Goal: Information Seeking & Learning: Learn about a topic

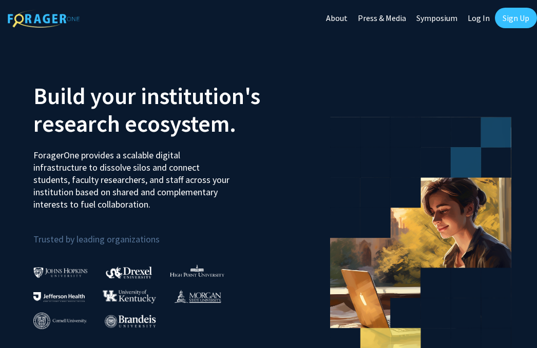
click at [523, 20] on link "Sign Up" at bounding box center [516, 18] width 42 height 21
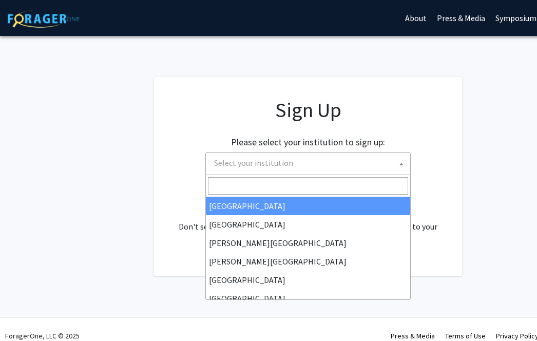
click at [362, 164] on span "Select your institution" at bounding box center [310, 162] width 200 height 21
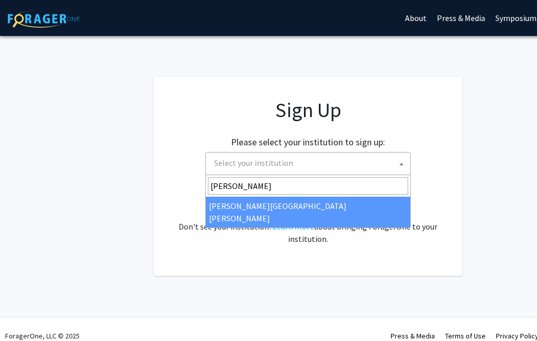
type input "[PERSON_NAME]"
select select "1"
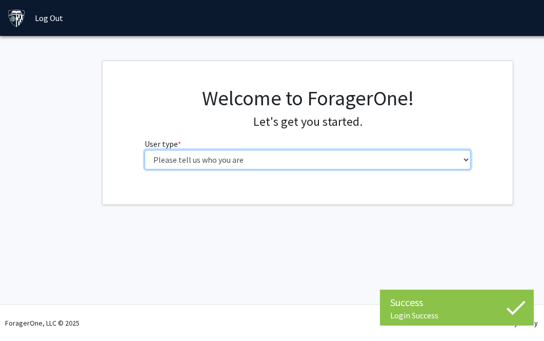
click at [285, 165] on select "Please tell us who you are Undergraduate Student Master's Student Doctoral Cand…" at bounding box center [308, 160] width 327 height 20
select select "2: masters"
click at [145, 150] on select "Please tell us who you are Undergraduate Student Master's Student Doctoral Cand…" at bounding box center [308, 160] width 327 height 20
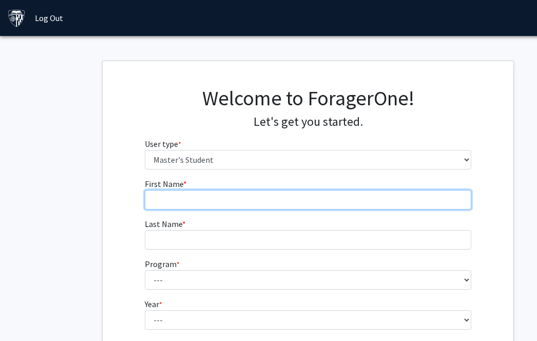
click at [245, 198] on input "First Name * required" at bounding box center [308, 200] width 327 height 20
type input "DAIZY RAKESH"
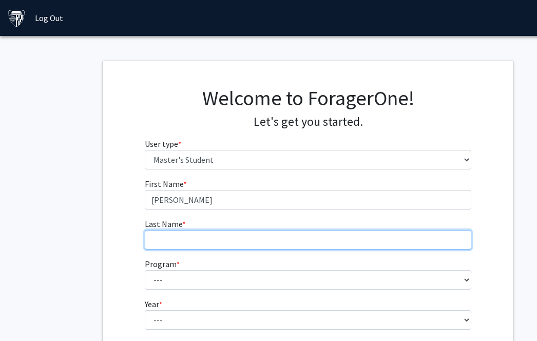
click at [231, 242] on input "Last Name * required" at bounding box center [308, 240] width 327 height 20
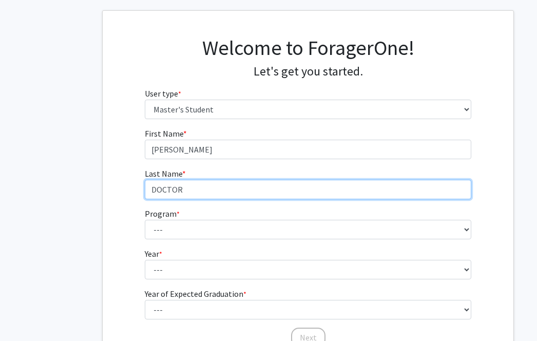
scroll to position [103, 0]
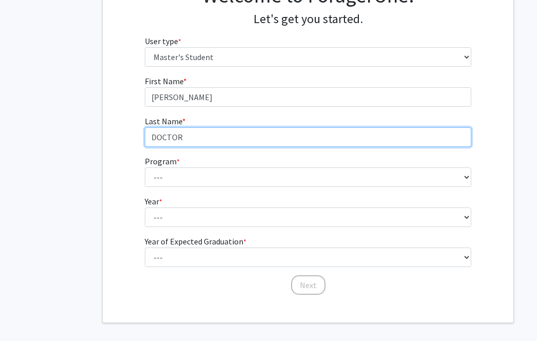
type input "DOCTOR"
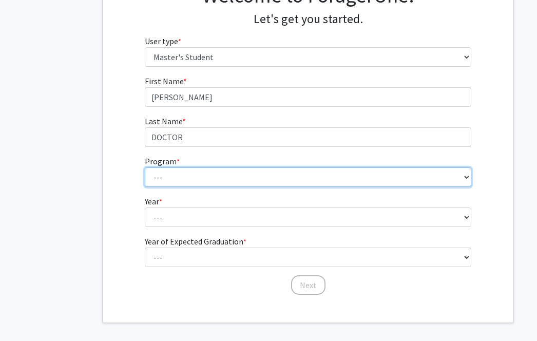
click at [185, 173] on select "--- Anatomy Education Applied and Computational Mathematics Applied Biomedical …" at bounding box center [308, 177] width 327 height 20
click at [145, 167] on select "--- Anatomy Education Applied and Computational Mathematics Applied Biomedical …" at bounding box center [308, 177] width 327 height 20
click at [226, 177] on select "--- Anatomy Education Applied and Computational Mathematics Applied Biomedical …" at bounding box center [308, 177] width 327 height 20
select select "26: 18"
click at [145, 167] on select "--- Anatomy Education Applied and Computational Mathematics Applied Biomedical …" at bounding box center [308, 177] width 327 height 20
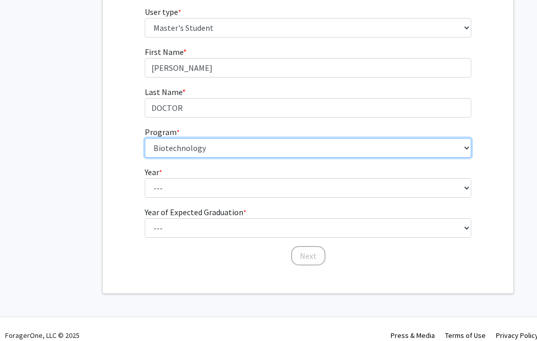
scroll to position [144, 0]
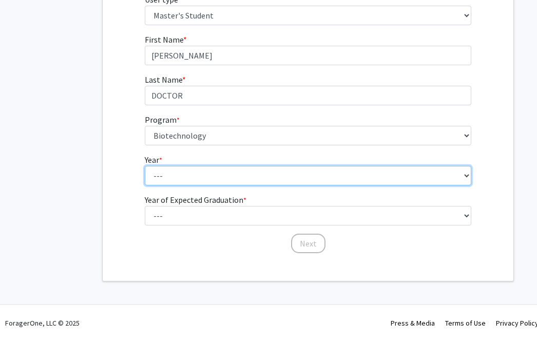
click at [201, 179] on select "--- First Year Second Year" at bounding box center [308, 176] width 327 height 20
select select "1: first_year"
click at [145, 166] on select "--- First Year Second Year" at bounding box center [308, 176] width 327 height 20
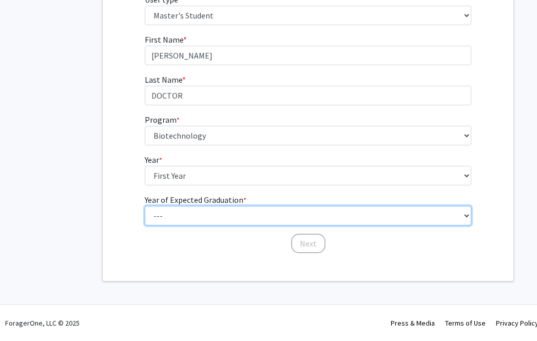
click at [199, 207] on select "--- 2025 2026 2027 2028 2029 2030 2031 2032 2033 2034" at bounding box center [308, 216] width 327 height 20
select select "3: 2027"
click at [145, 206] on select "--- 2025 2026 2027 2028 2029 2030 2031 2032 2033 2034" at bounding box center [308, 216] width 327 height 20
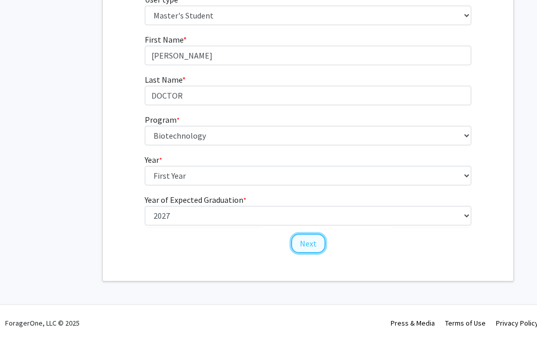
click at [309, 245] on button "Next" at bounding box center [308, 243] width 34 height 20
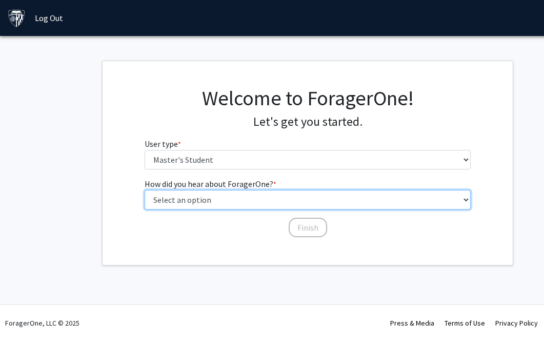
click at [297, 205] on select "Select an option Peer/student recommendation Faculty/staff recommendation Unive…" at bounding box center [308, 200] width 327 height 20
select select "1: peer_recommendation"
click at [145, 190] on select "Select an option Peer/student recommendation Faculty/staff recommendation Unive…" at bounding box center [308, 200] width 327 height 20
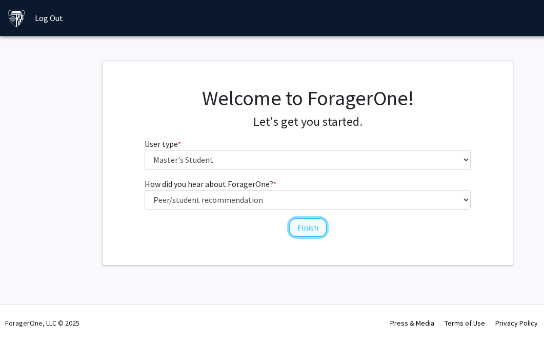
click at [302, 222] on button "Finish" at bounding box center [308, 228] width 38 height 20
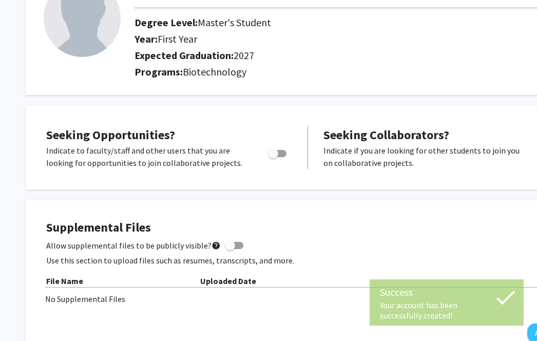
scroll to position [103, 0]
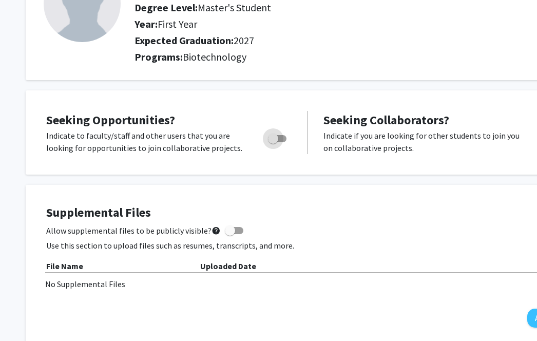
click at [271, 138] on span "Toggle" at bounding box center [273, 138] width 10 height 10
click at [272, 142] on input "Are you actively seeking opportunities?" at bounding box center [272, 142] width 1 height 1
checkbox input "true"
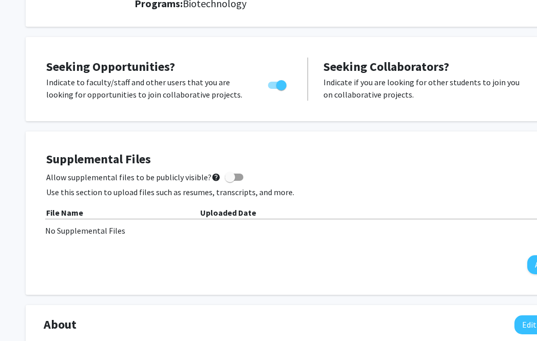
scroll to position [205, 0]
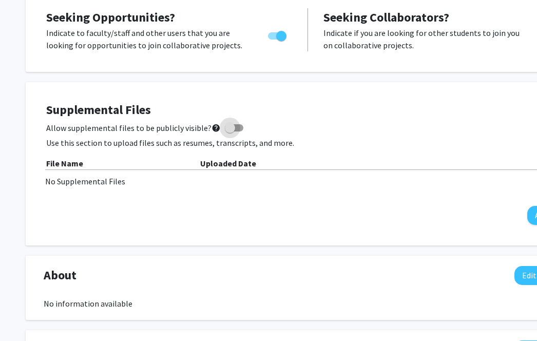
click at [225, 127] on span at bounding box center [230, 128] width 10 height 10
click at [229, 131] on input "Allow supplemental files to be publicly visible? help" at bounding box center [229, 131] width 1 height 1
checkbox input "true"
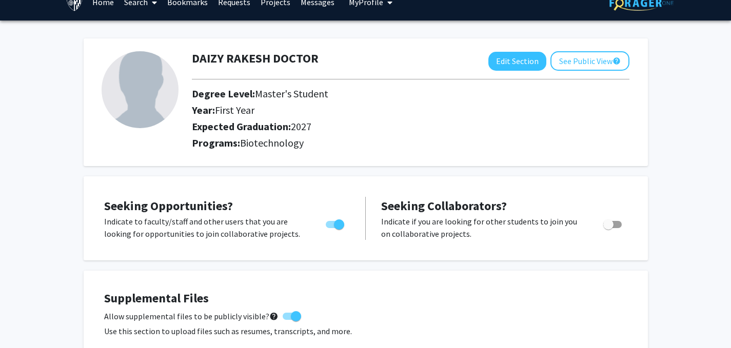
scroll to position [0, 0]
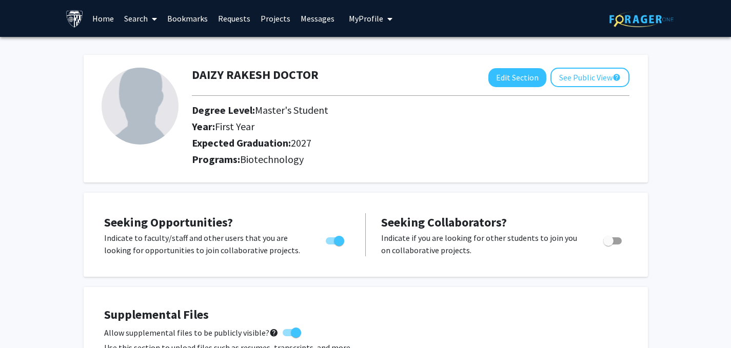
click at [154, 19] on icon at bounding box center [154, 19] width 5 height 8
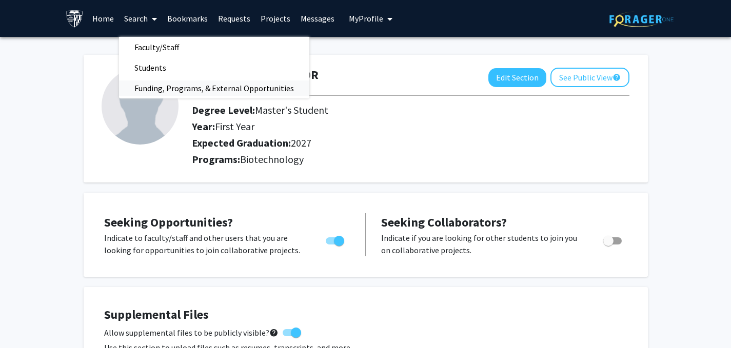
click at [148, 87] on span "Funding, Programs, & External Opportunities" at bounding box center [214, 88] width 190 height 21
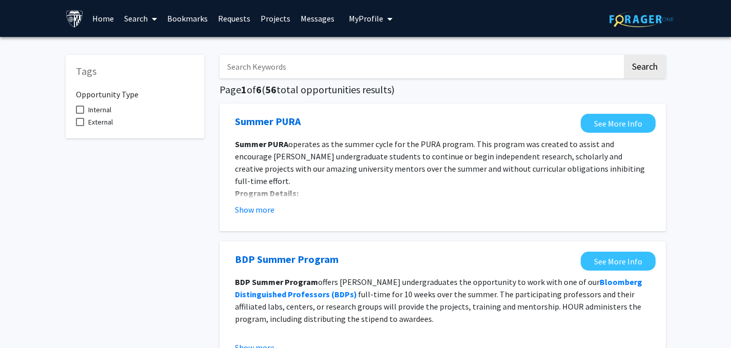
click at [80, 107] on span at bounding box center [80, 110] width 8 height 8
click at [80, 114] on input "Internal" at bounding box center [80, 114] width 1 height 1
checkbox input "true"
click at [275, 17] on link "Projects" at bounding box center [276, 19] width 40 height 36
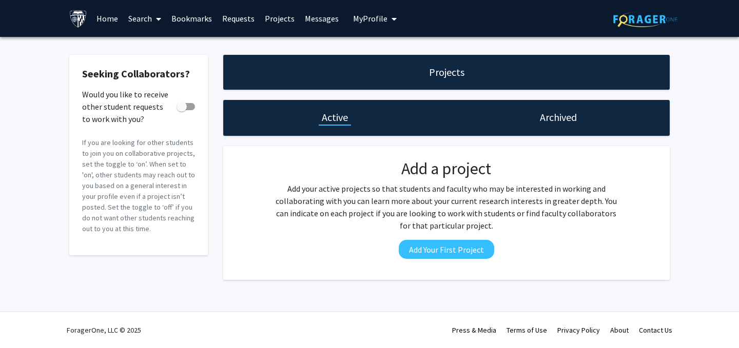
click at [235, 21] on link "Requests" at bounding box center [238, 19] width 43 height 36
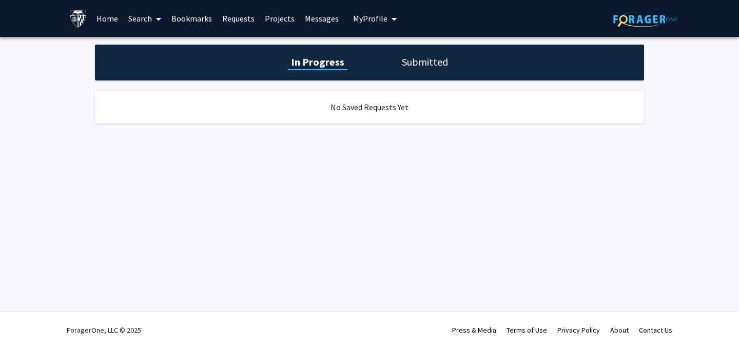
click at [325, 19] on link "Messages" at bounding box center [322, 19] width 44 height 36
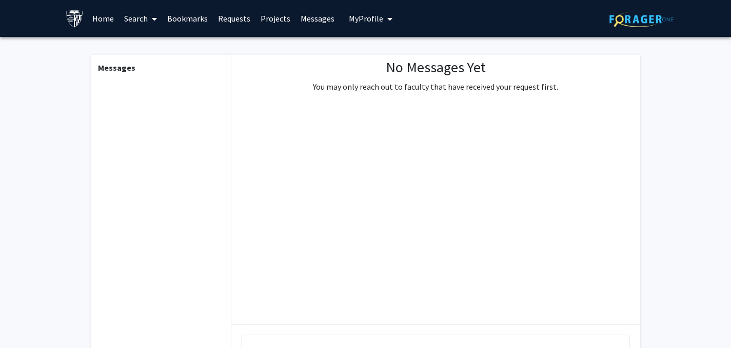
click at [372, 19] on span "My Profile" at bounding box center [366, 18] width 34 height 10
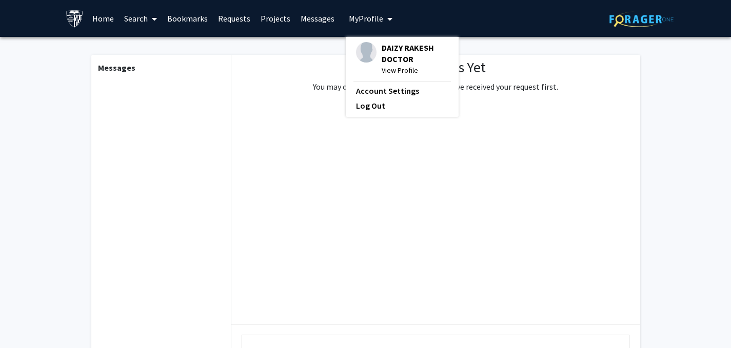
click at [392, 71] on span "View Profile" at bounding box center [415, 70] width 67 height 11
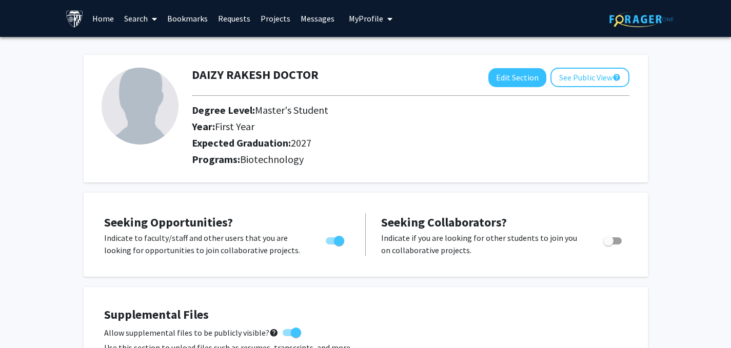
click at [267, 16] on link "Projects" at bounding box center [276, 19] width 40 height 36
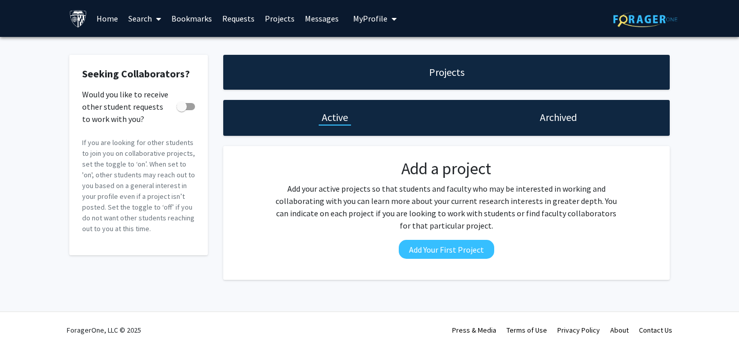
click at [315, 17] on link "Messages" at bounding box center [322, 19] width 44 height 36
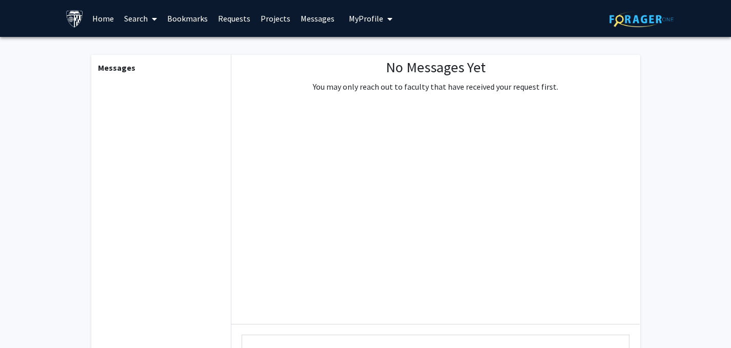
click at [351, 16] on span "My Profile" at bounding box center [366, 18] width 34 height 10
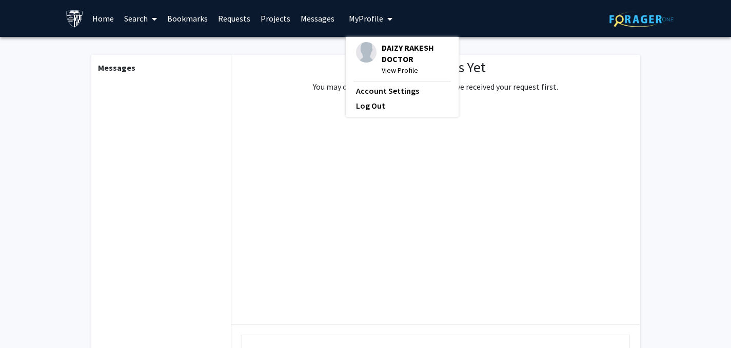
click at [266, 18] on link "Projects" at bounding box center [276, 19] width 40 height 36
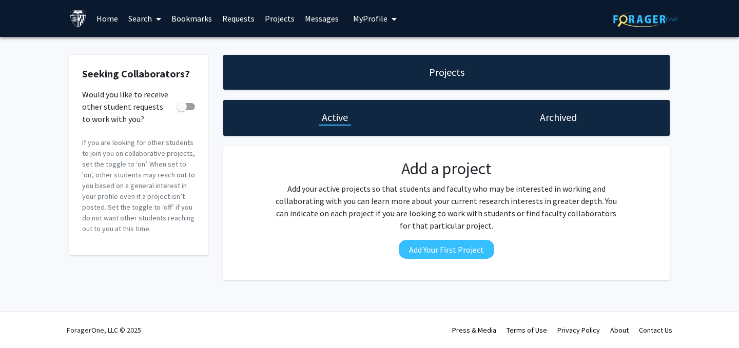
click at [235, 21] on link "Requests" at bounding box center [238, 19] width 43 height 36
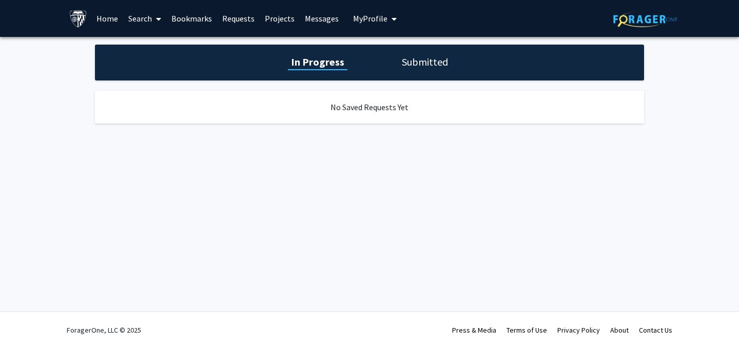
click at [188, 16] on link "Bookmarks" at bounding box center [191, 19] width 51 height 36
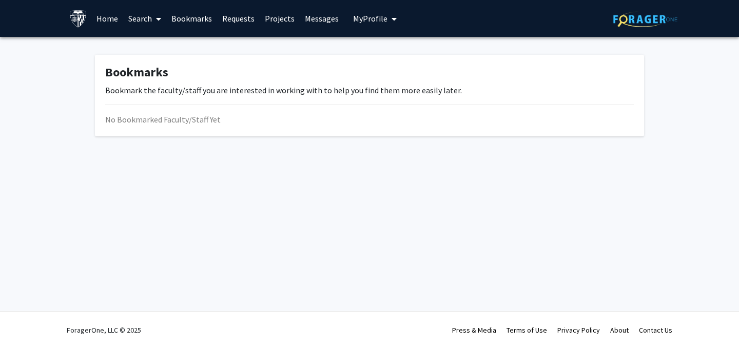
click at [156, 20] on icon at bounding box center [158, 19] width 5 height 8
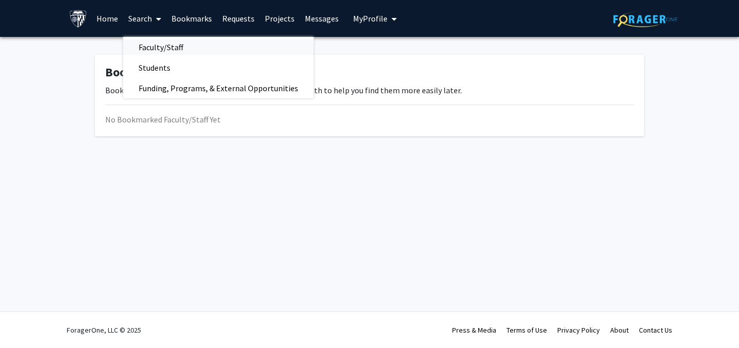
click at [172, 42] on span "Faculty/Staff" at bounding box center [160, 47] width 75 height 21
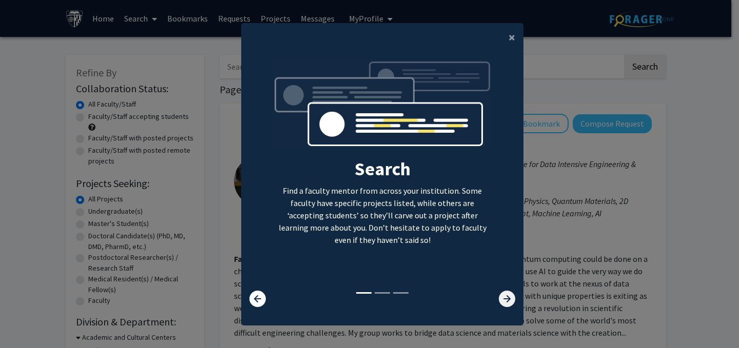
click at [510, 300] on icon at bounding box center [507, 299] width 16 height 16
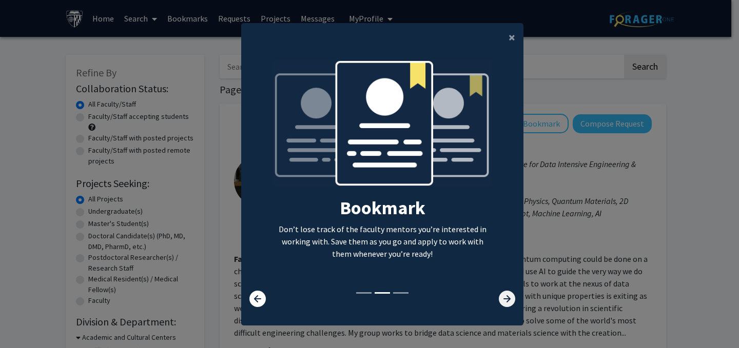
click at [505, 301] on icon at bounding box center [507, 299] width 16 height 16
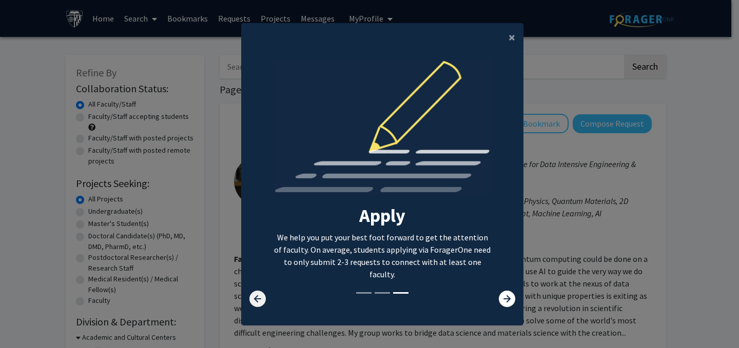
click at [253, 298] on icon at bounding box center [257, 299] width 16 height 16
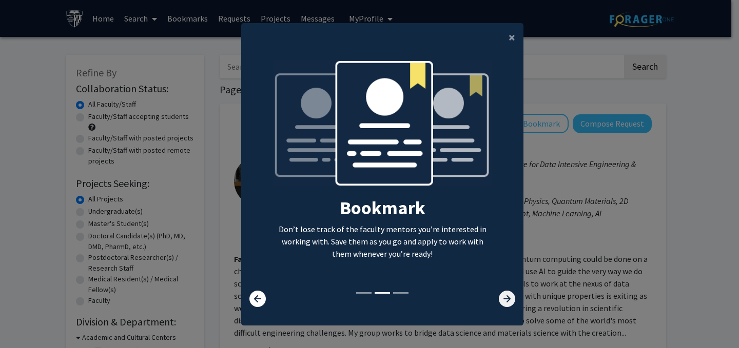
click at [507, 299] on icon at bounding box center [507, 299] width 16 height 16
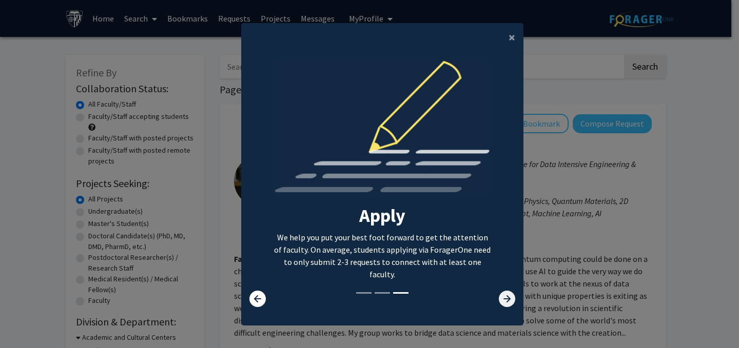
click at [508, 299] on icon at bounding box center [507, 299] width 16 height 16
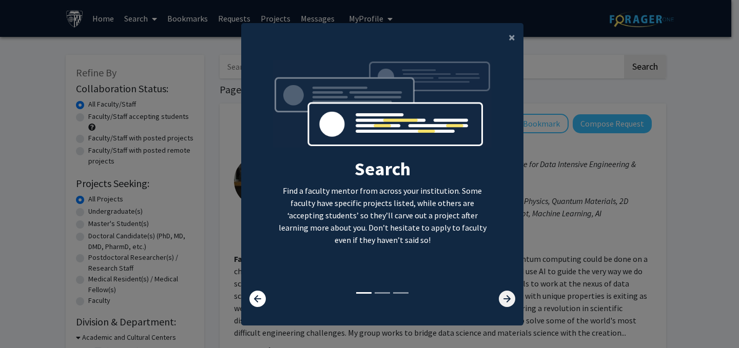
click at [508, 299] on icon at bounding box center [507, 299] width 16 height 16
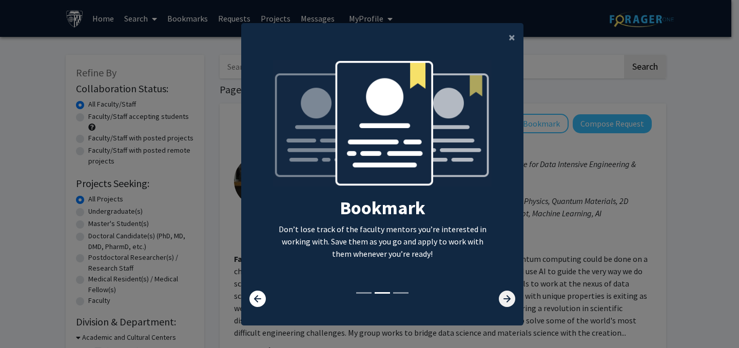
click at [508, 299] on icon at bounding box center [507, 299] width 16 height 16
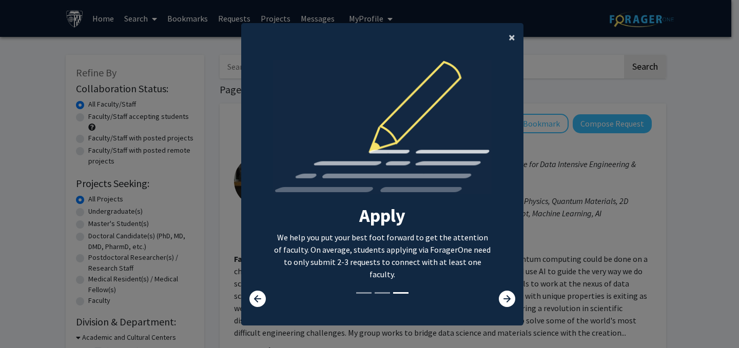
click at [511, 36] on span "×" at bounding box center [512, 37] width 7 height 16
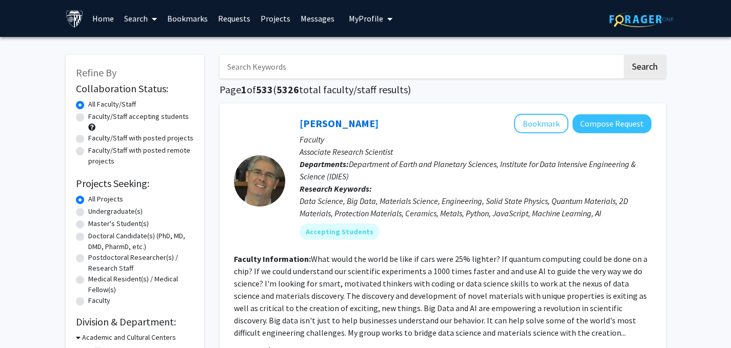
click at [88, 225] on label "Master's Student(s)" at bounding box center [118, 224] width 61 height 11
click at [88, 225] on input "Master's Student(s)" at bounding box center [91, 222] width 7 height 7
radio input "true"
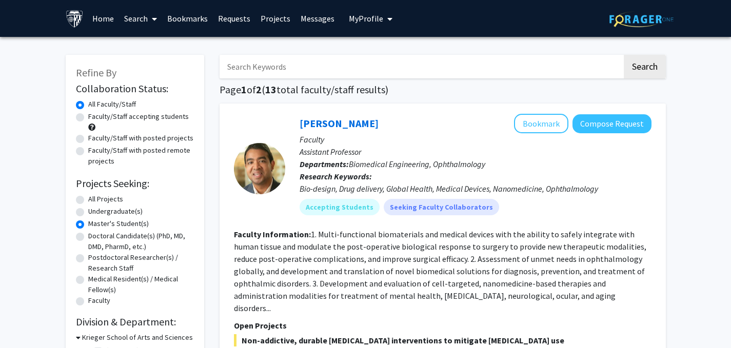
click at [88, 118] on label "Faculty/Staff accepting students" at bounding box center [138, 116] width 101 height 11
click at [88, 118] on input "Faculty/Staff accepting students" at bounding box center [91, 114] width 7 height 7
radio input "true"
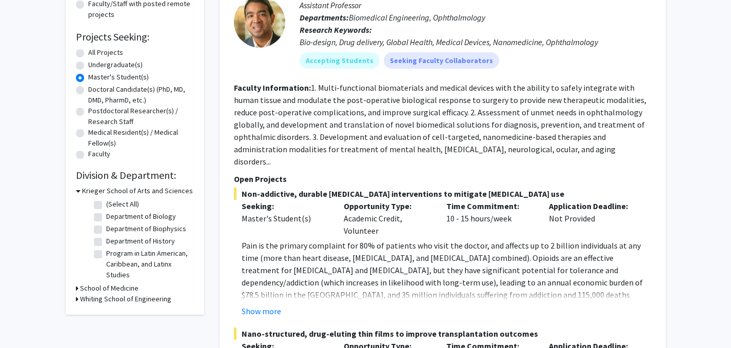
scroll to position [154, 0]
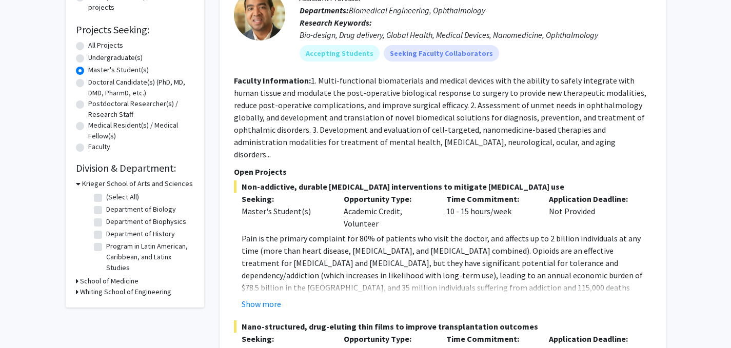
click at [106, 208] on label "Department of Biology" at bounding box center [141, 209] width 70 height 11
click at [106, 208] on input "Department of Biology" at bounding box center [109, 207] width 7 height 7
checkbox input "true"
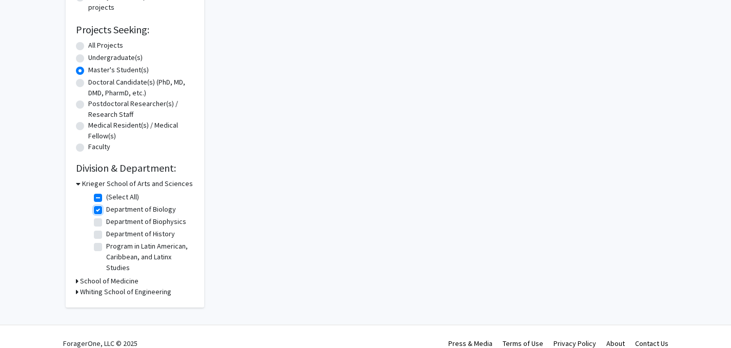
checkbox input "true"
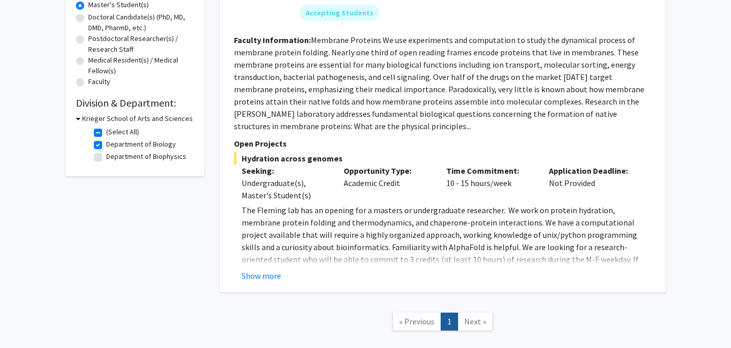
scroll to position [257, 0]
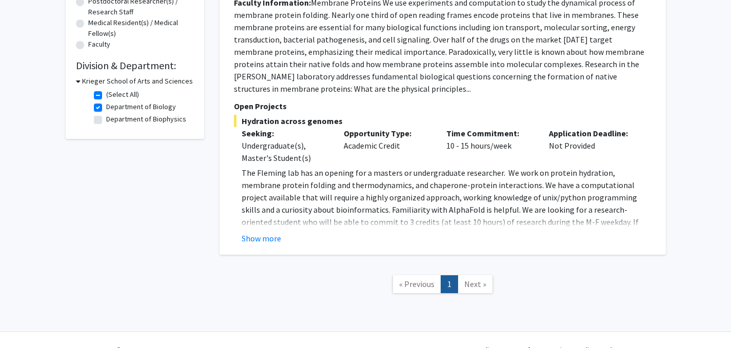
click at [268, 239] on button "Show more" at bounding box center [262, 238] width 40 height 12
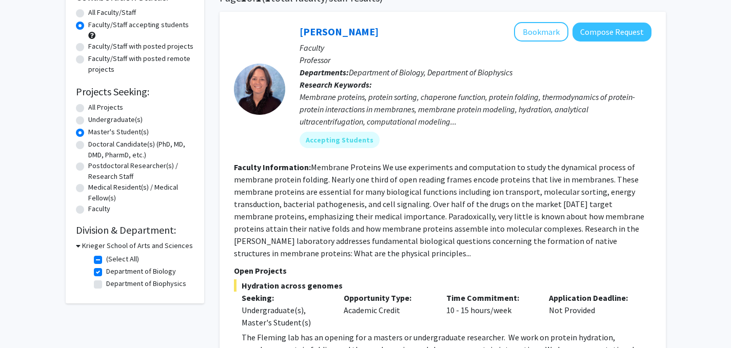
scroll to position [41, 0]
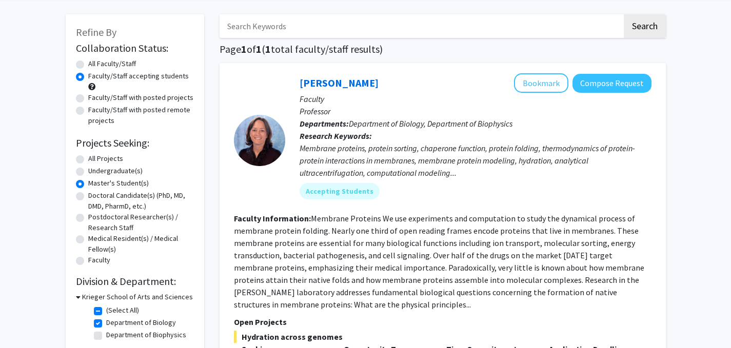
click at [88, 62] on label "All Faculty/Staff" at bounding box center [112, 64] width 48 height 11
click at [88, 62] on input "All Faculty/Staff" at bounding box center [91, 62] width 7 height 7
radio input "true"
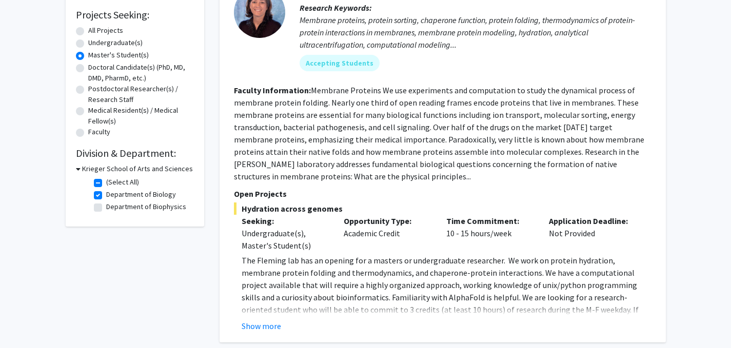
scroll to position [257, 0]
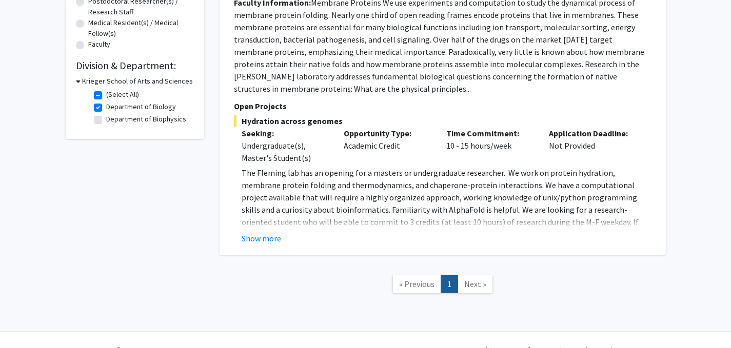
click at [106, 96] on label "(Select All)" at bounding box center [122, 94] width 33 height 11
click at [106, 96] on input "(Select All)" at bounding box center [109, 92] width 7 height 7
checkbox input "false"
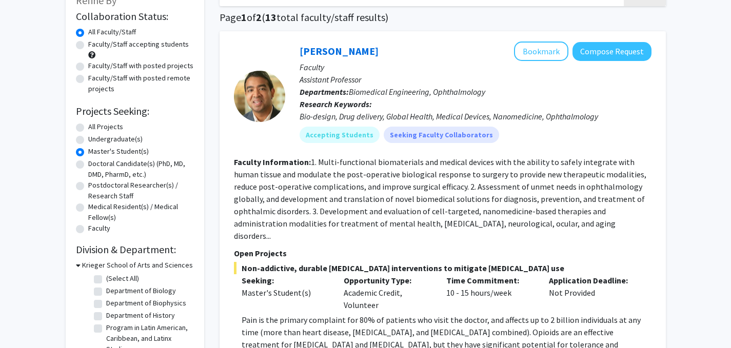
scroll to position [154, 0]
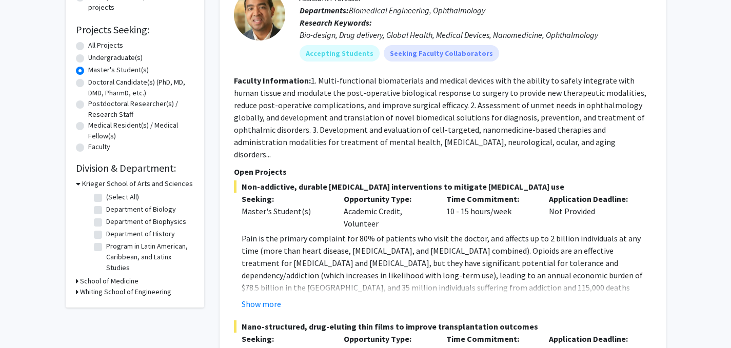
click at [125, 279] on h3 "School of Medicine" at bounding box center [109, 281] width 59 height 11
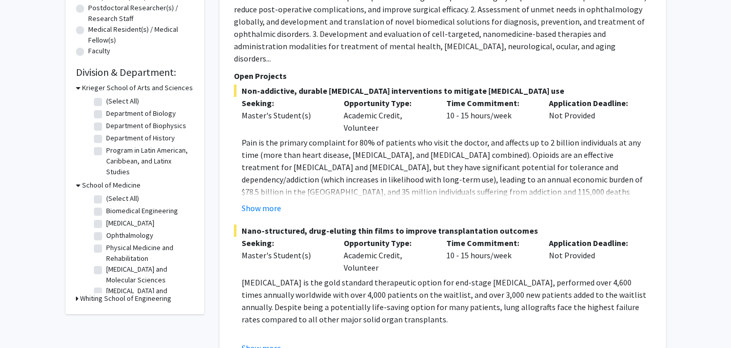
scroll to position [257, 0]
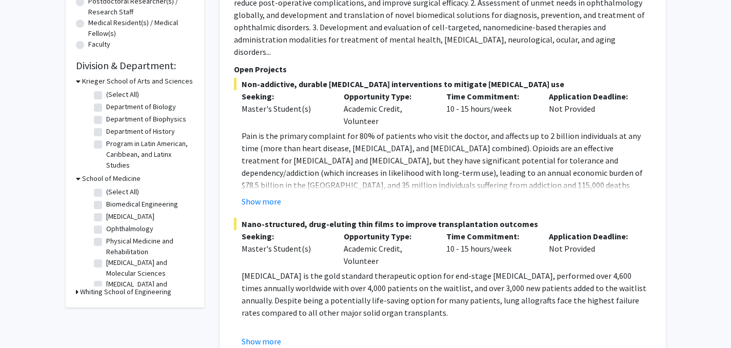
click at [134, 289] on h3 "Whiting School of Engineering" at bounding box center [125, 292] width 91 height 11
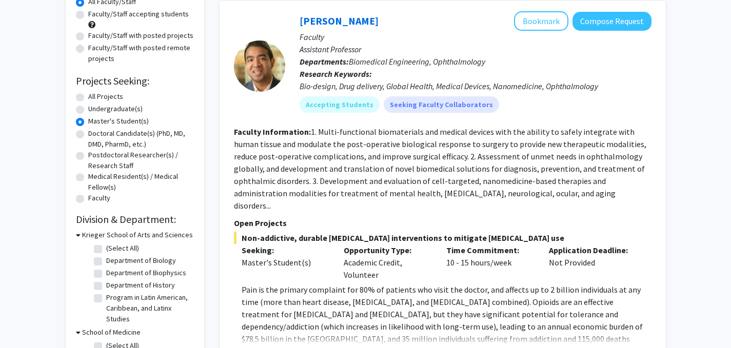
scroll to position [154, 0]
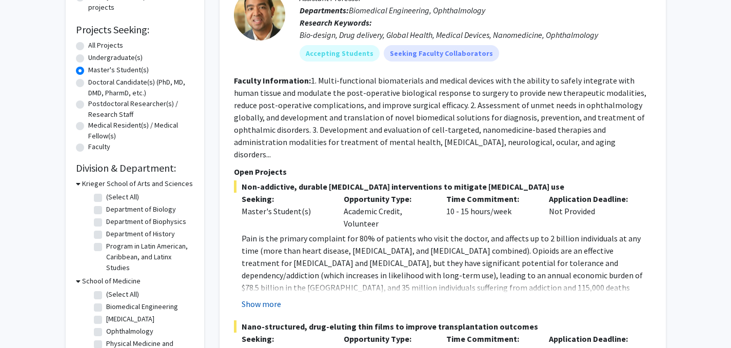
click at [274, 298] on button "Show more" at bounding box center [262, 304] width 40 height 12
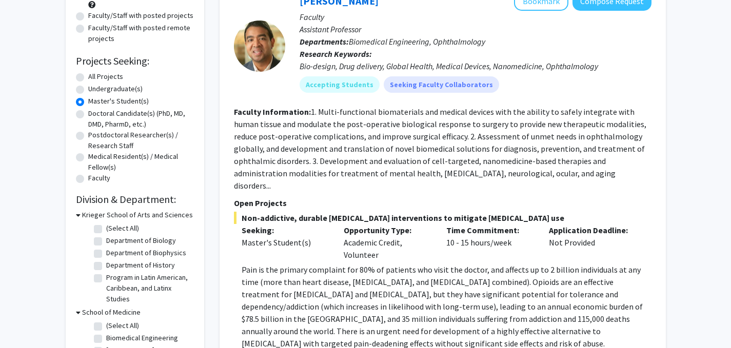
scroll to position [51, 0]
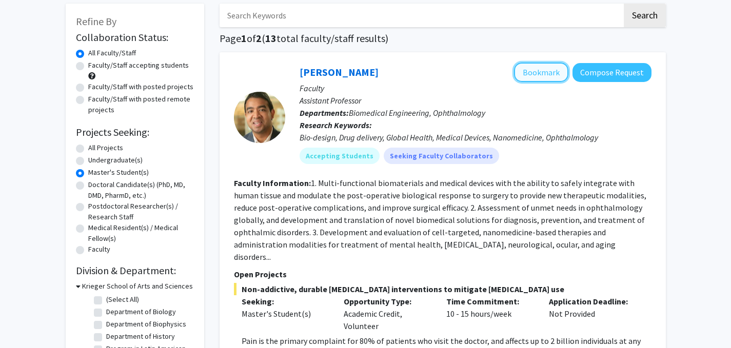
click at [544, 72] on button "Bookmark" at bounding box center [541, 73] width 54 height 20
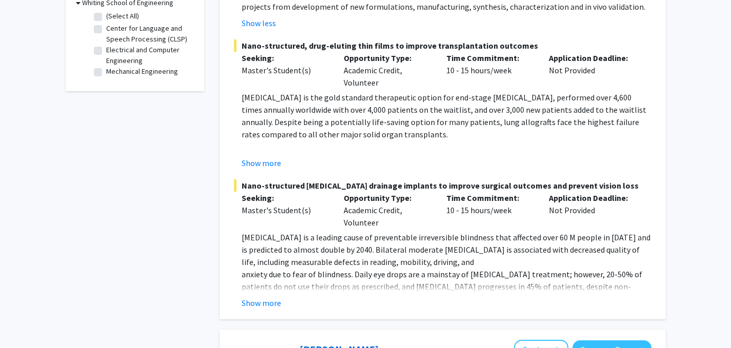
scroll to position [564, 0]
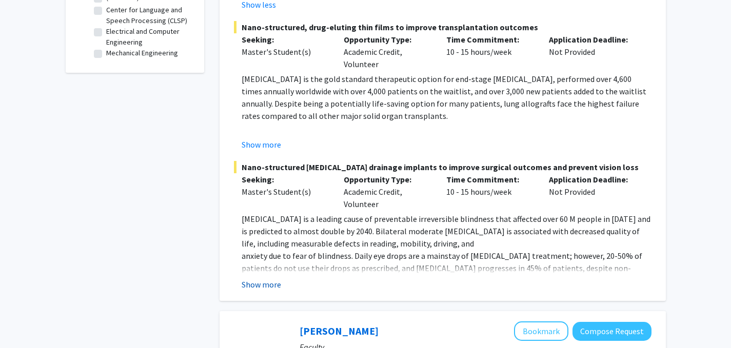
click at [261, 279] on button "Show more" at bounding box center [262, 285] width 40 height 12
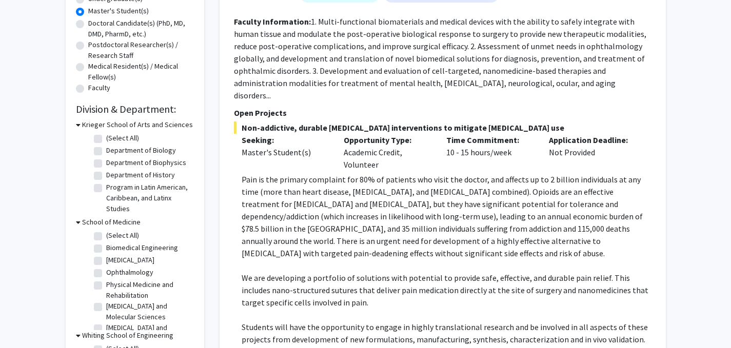
scroll to position [205, 0]
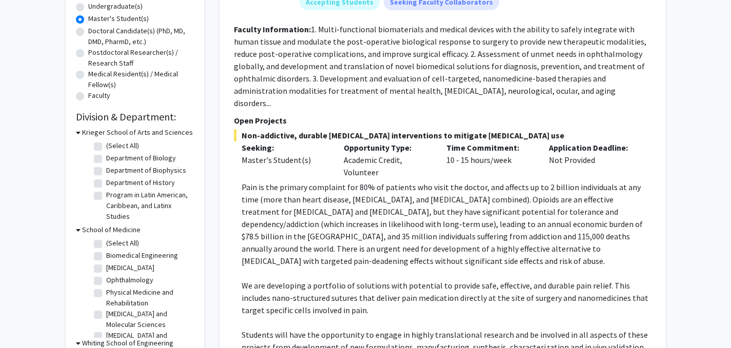
click at [106, 145] on label "(Select All)" at bounding box center [122, 146] width 33 height 11
click at [106, 145] on input "(Select All)" at bounding box center [109, 144] width 7 height 7
checkbox input "true"
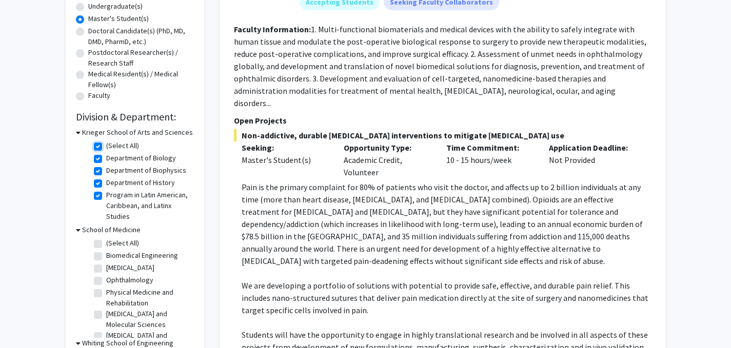
checkbox input "true"
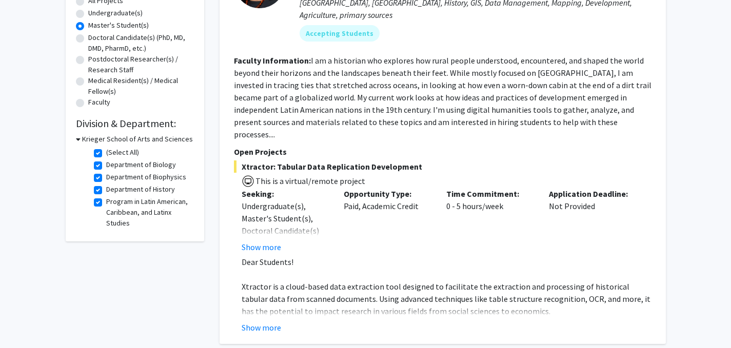
scroll to position [205, 0]
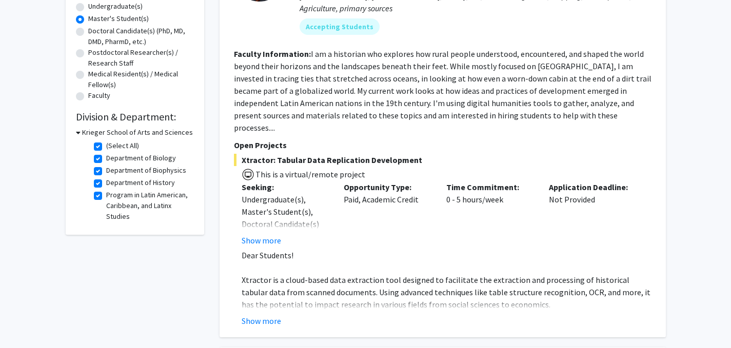
click at [106, 194] on label "Program in Latin American, Caribbean, and Latinx Studies" at bounding box center [148, 206] width 85 height 32
click at [106, 194] on input "Program in Latin American, Caribbean, and Latinx Studies" at bounding box center [109, 193] width 7 height 7
checkbox input "false"
checkbox input "true"
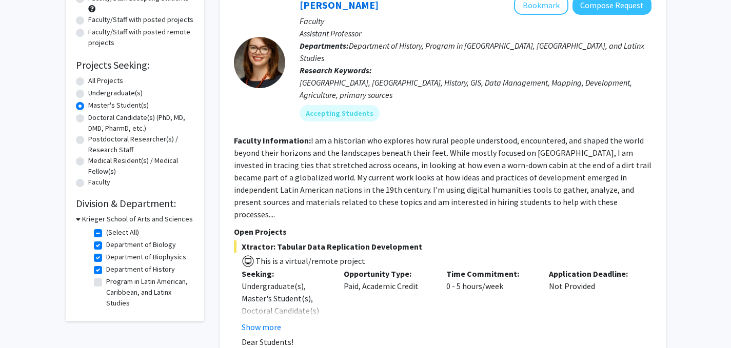
scroll to position [154, 0]
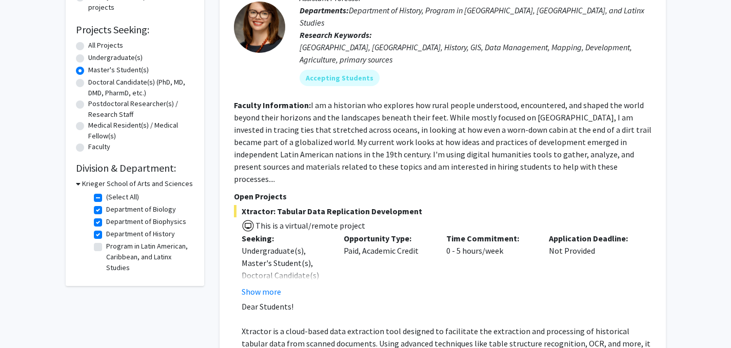
click at [106, 221] on label "Department of Biophysics" at bounding box center [146, 222] width 80 height 11
click at [106, 221] on input "Department of Biophysics" at bounding box center [109, 220] width 7 height 7
checkbox input "false"
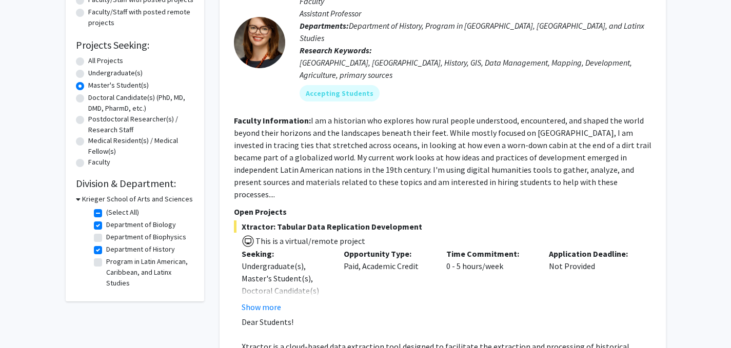
scroll to position [257, 0]
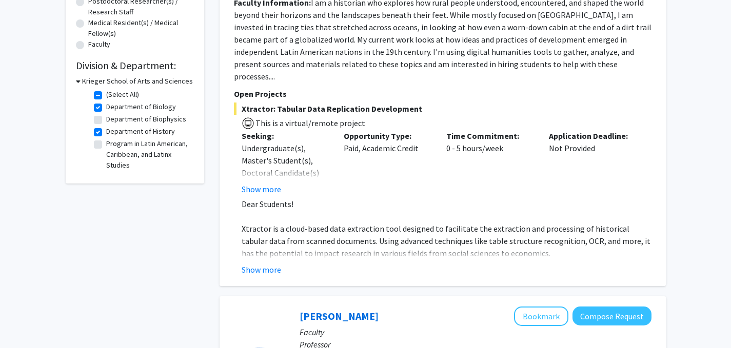
click at [106, 130] on label "Department of History" at bounding box center [140, 131] width 69 height 11
click at [106, 130] on input "Department of History" at bounding box center [109, 129] width 7 height 7
checkbox input "false"
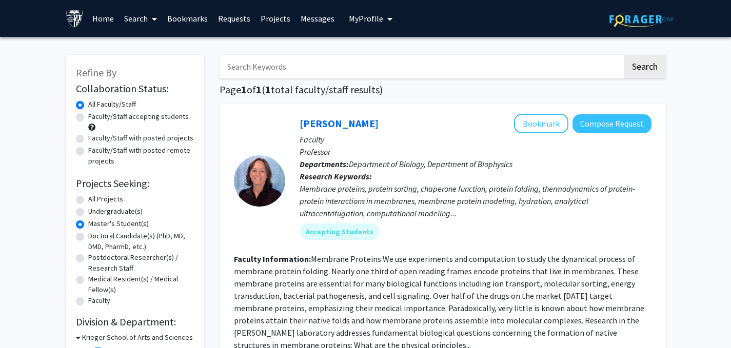
scroll to position [257, 0]
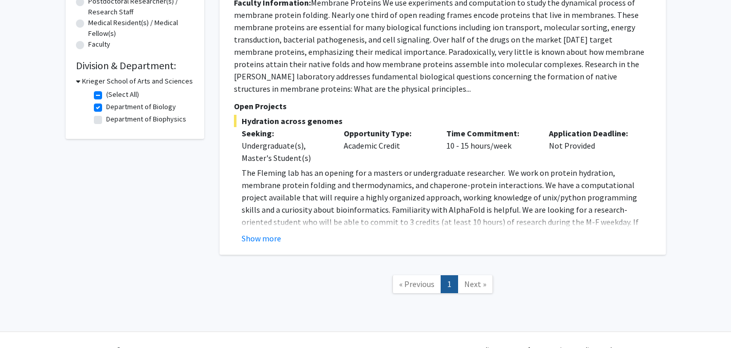
click at [106, 122] on label "Department of Biophysics" at bounding box center [146, 119] width 80 height 11
click at [106, 121] on input "Department of Biophysics" at bounding box center [109, 117] width 7 height 7
checkbox input "true"
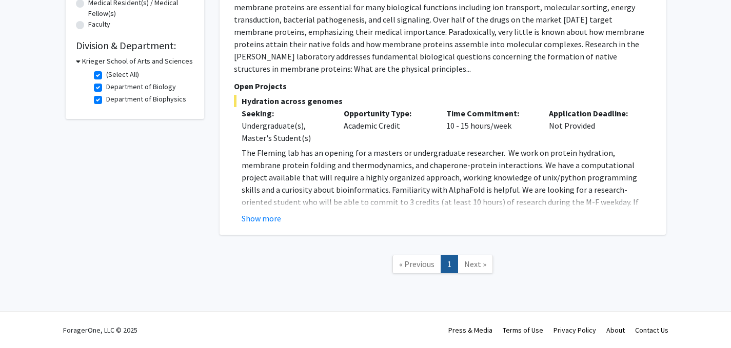
scroll to position [277, 0]
click at [257, 216] on button "Show more" at bounding box center [262, 218] width 40 height 12
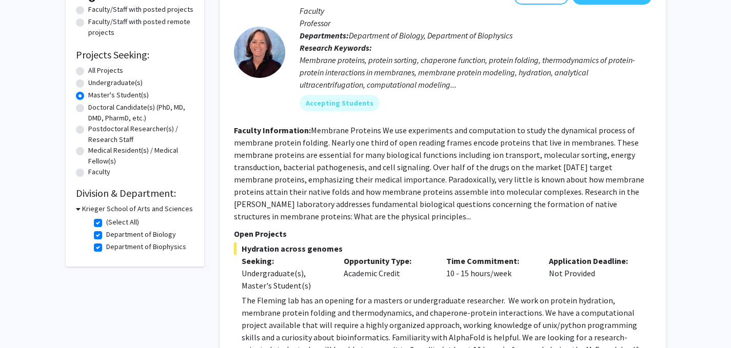
scroll to position [154, 0]
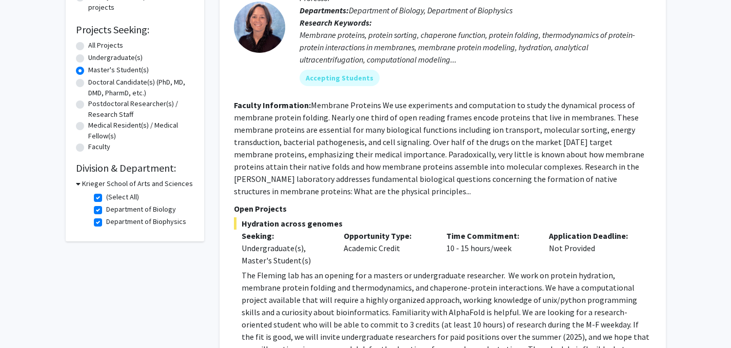
click at [106, 197] on label "(Select All)" at bounding box center [122, 197] width 33 height 11
click at [106, 197] on input "(Select All)" at bounding box center [109, 195] width 7 height 7
checkbox input "false"
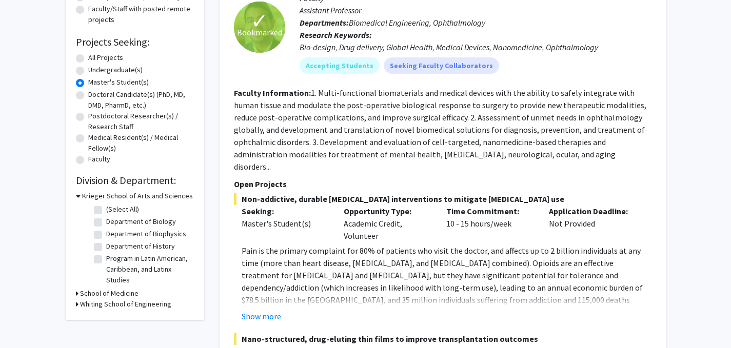
scroll to position [154, 0]
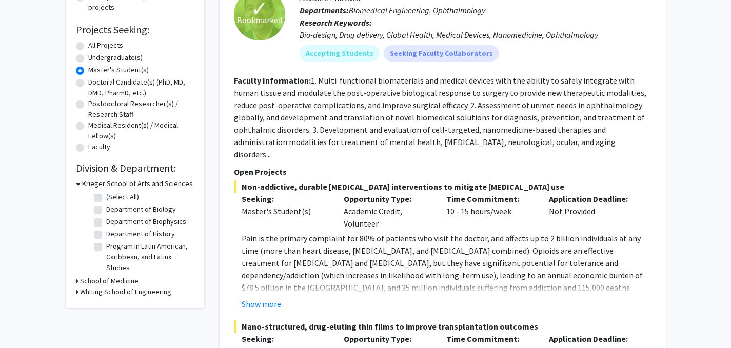
click at [125, 279] on h3 "School of Medicine" at bounding box center [109, 281] width 59 height 11
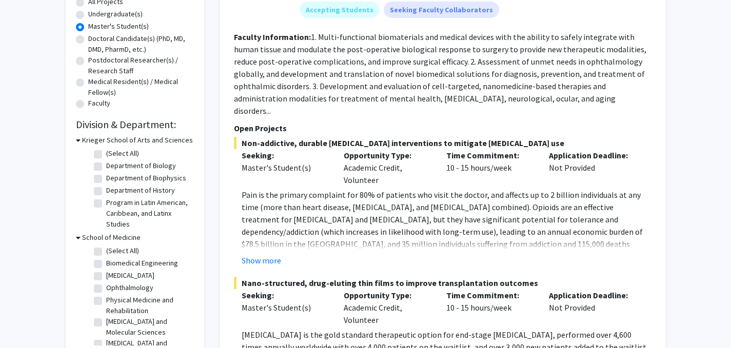
scroll to position [257, 0]
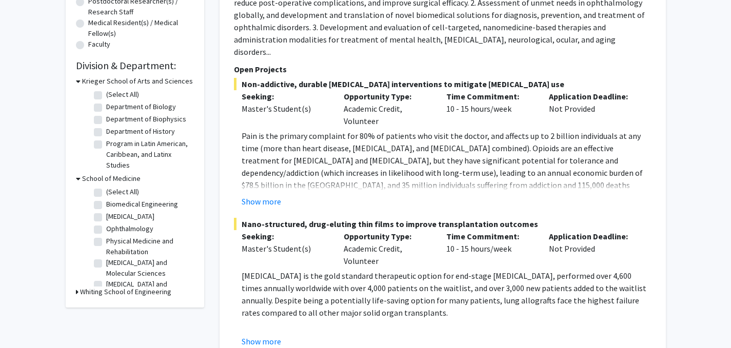
click at [106, 190] on label "(Select All)" at bounding box center [122, 192] width 33 height 11
click at [106, 190] on input "(Select All)" at bounding box center [109, 190] width 7 height 7
checkbox input "true"
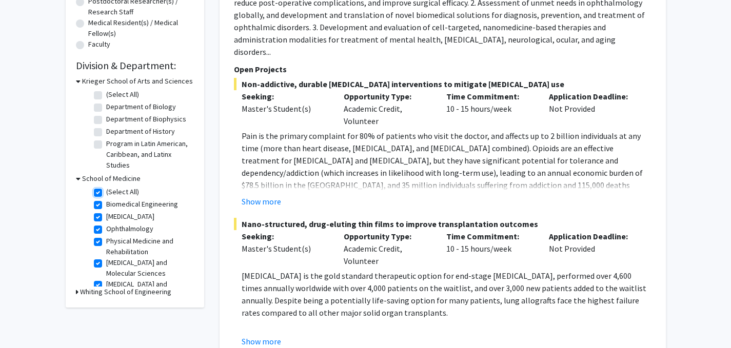
checkbox input "true"
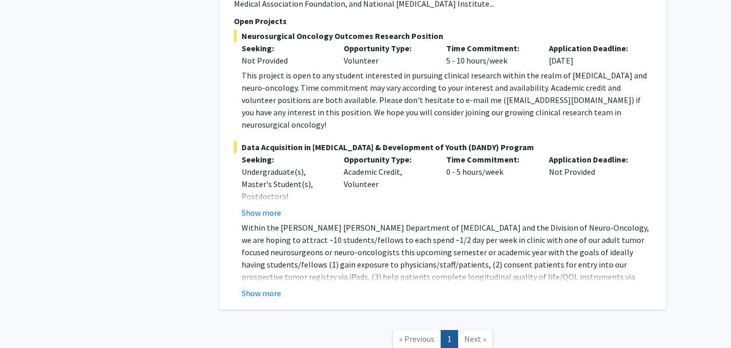
scroll to position [2932, 0]
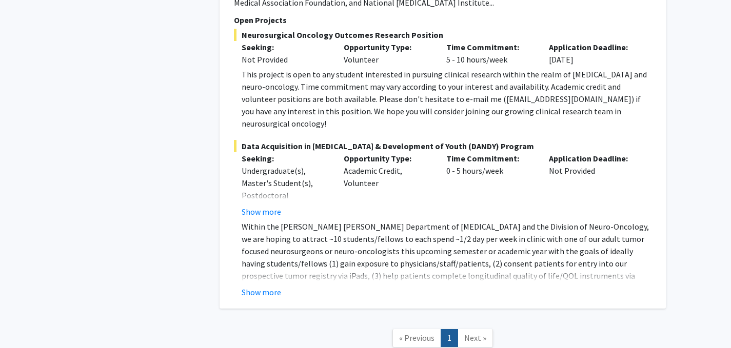
click at [481, 329] on link "Next »" at bounding box center [475, 338] width 35 height 18
click at [474, 333] on span "Next »" at bounding box center [475, 338] width 22 height 10
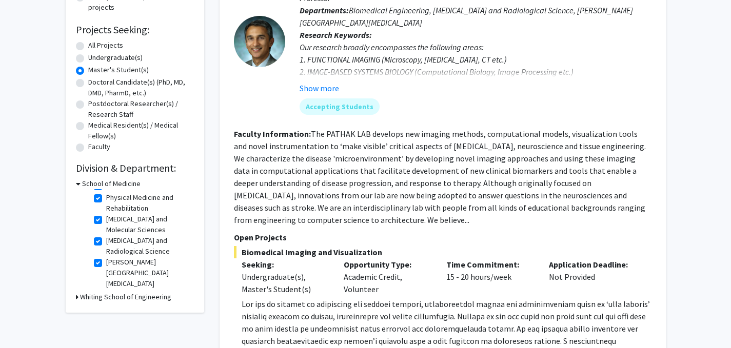
scroll to position [154, 0]
click at [125, 183] on h3 "School of Medicine" at bounding box center [111, 184] width 59 height 11
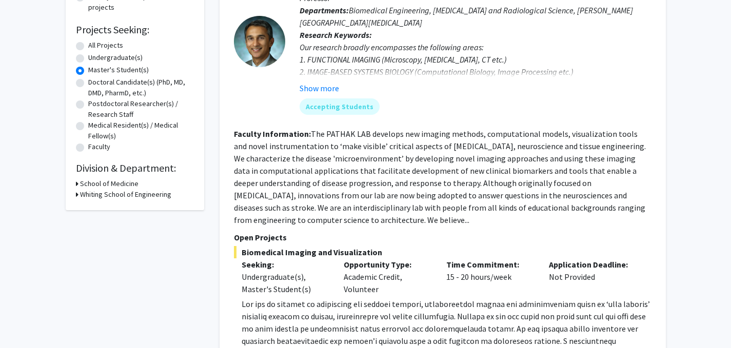
click at [125, 183] on h3 "School of Medicine" at bounding box center [109, 184] width 59 height 11
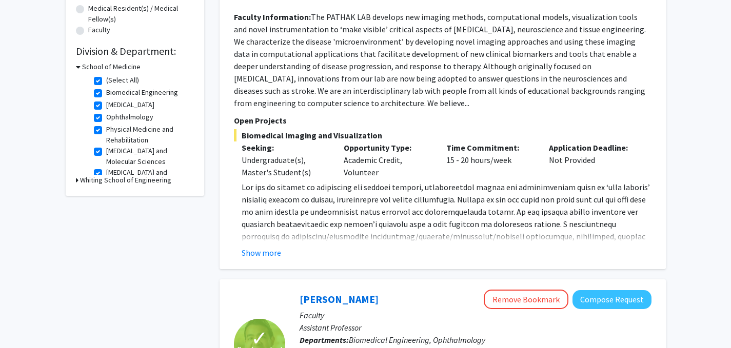
scroll to position [257, 0]
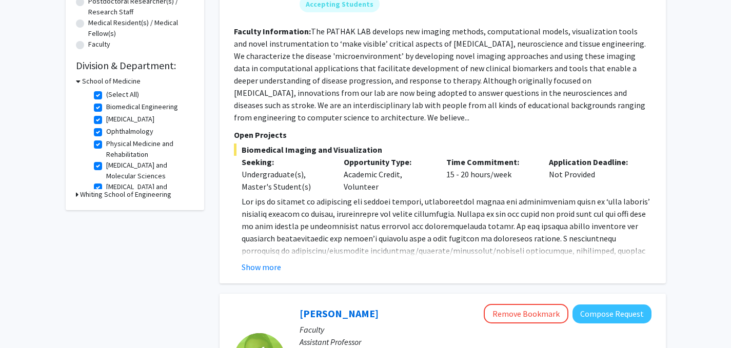
click at [132, 195] on h3 "Whiting School of Engineering" at bounding box center [125, 194] width 91 height 11
click at [106, 208] on label "Mechanical Engineering" at bounding box center [142, 208] width 72 height 11
click at [106, 208] on input "Mechanical Engineering" at bounding box center [109, 206] width 7 height 7
checkbox input "true"
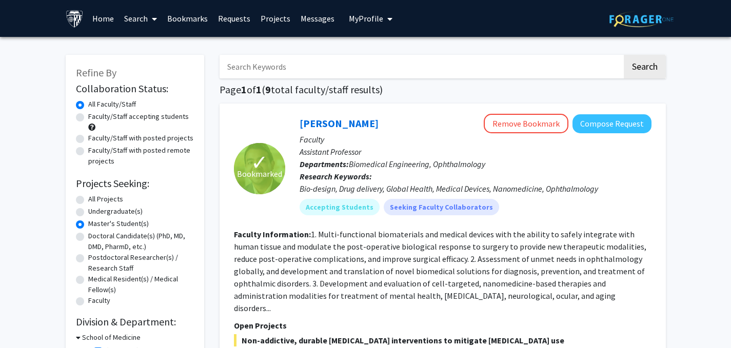
scroll to position [205, 0]
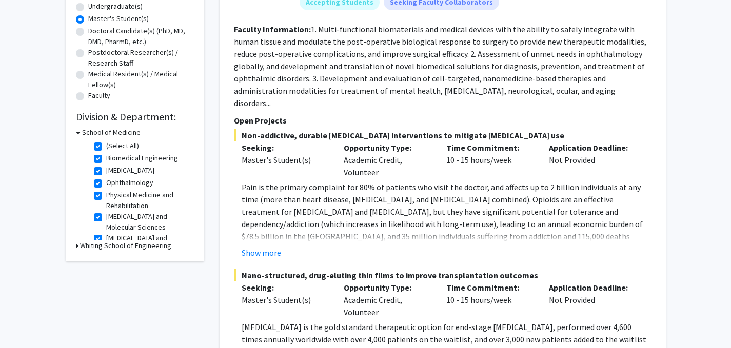
click at [161, 248] on h3 "Whiting School of Engineering" at bounding box center [125, 246] width 91 height 11
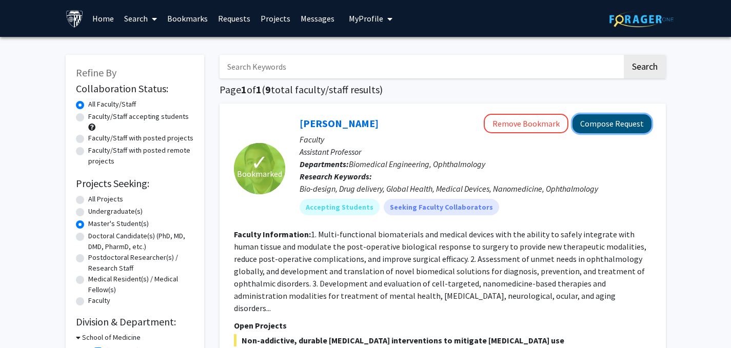
click at [544, 118] on button "Compose Request" at bounding box center [612, 123] width 79 height 19
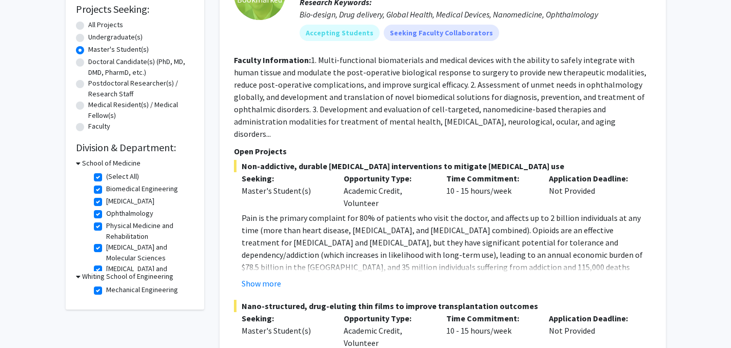
scroll to position [205, 0]
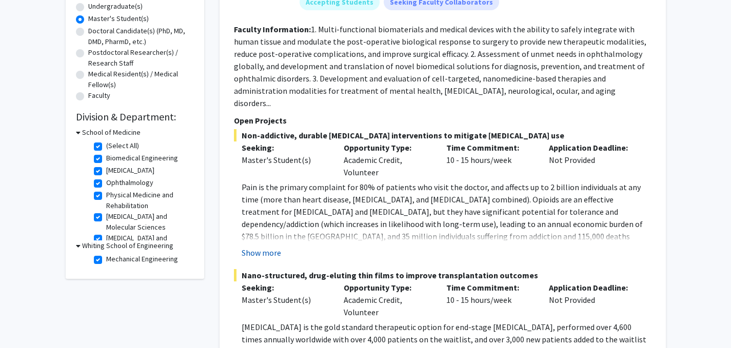
click at [268, 247] on button "Show more" at bounding box center [262, 253] width 40 height 12
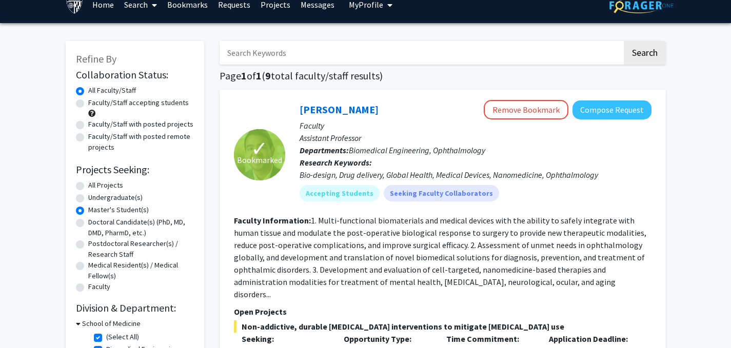
scroll to position [0, 0]
